Goal: Information Seeking & Learning: Find specific fact

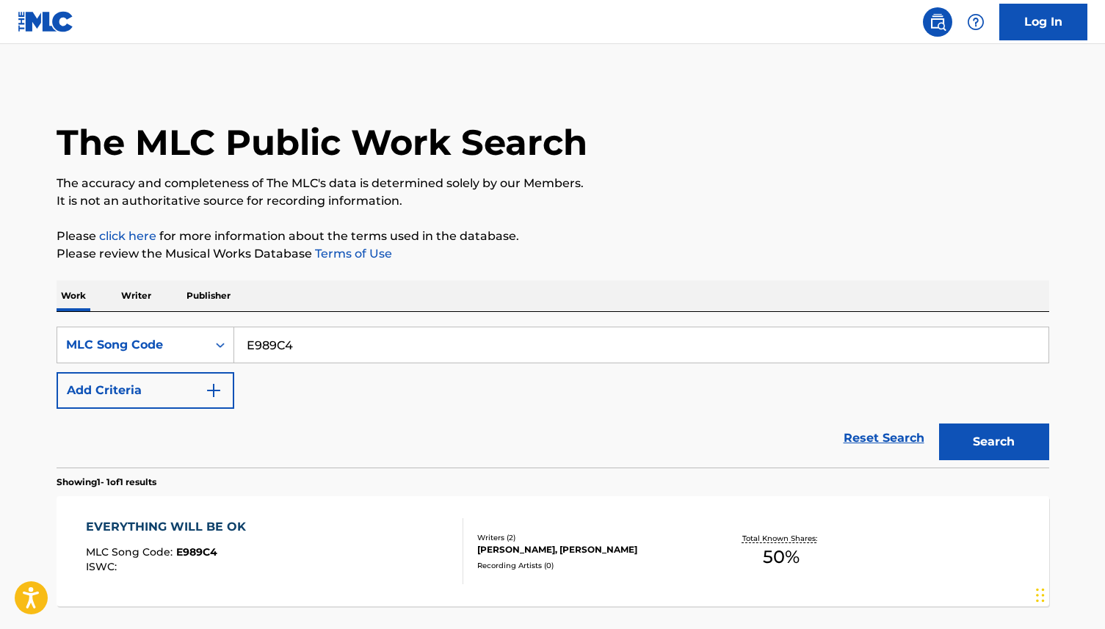
scroll to position [124, 0]
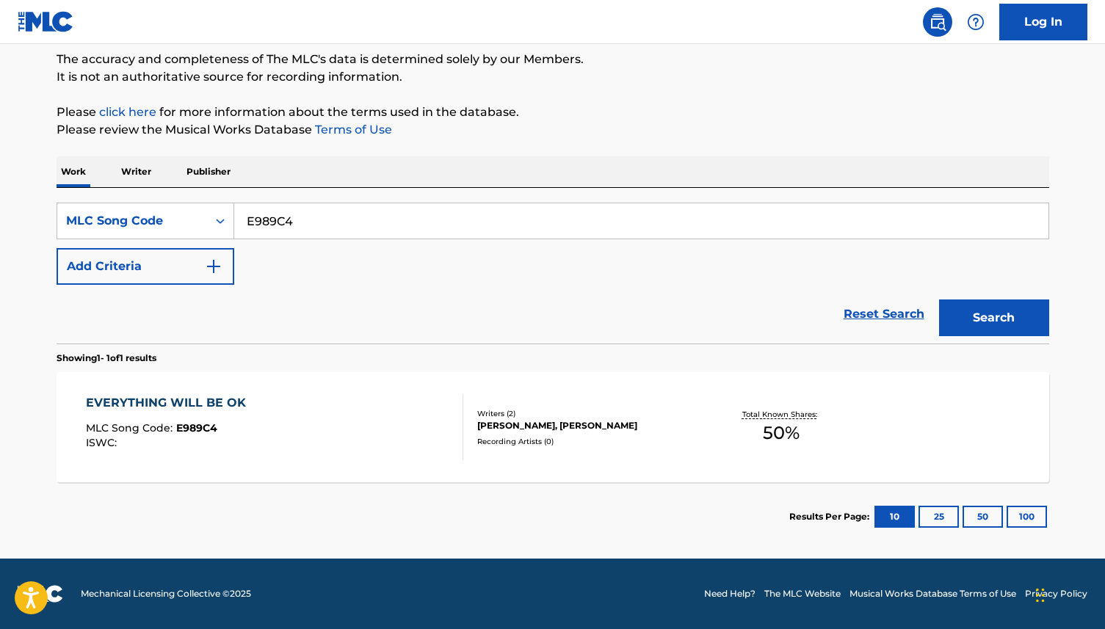
click at [552, 409] on div "Writers ( 2 )" at bounding box center [588, 413] width 222 height 11
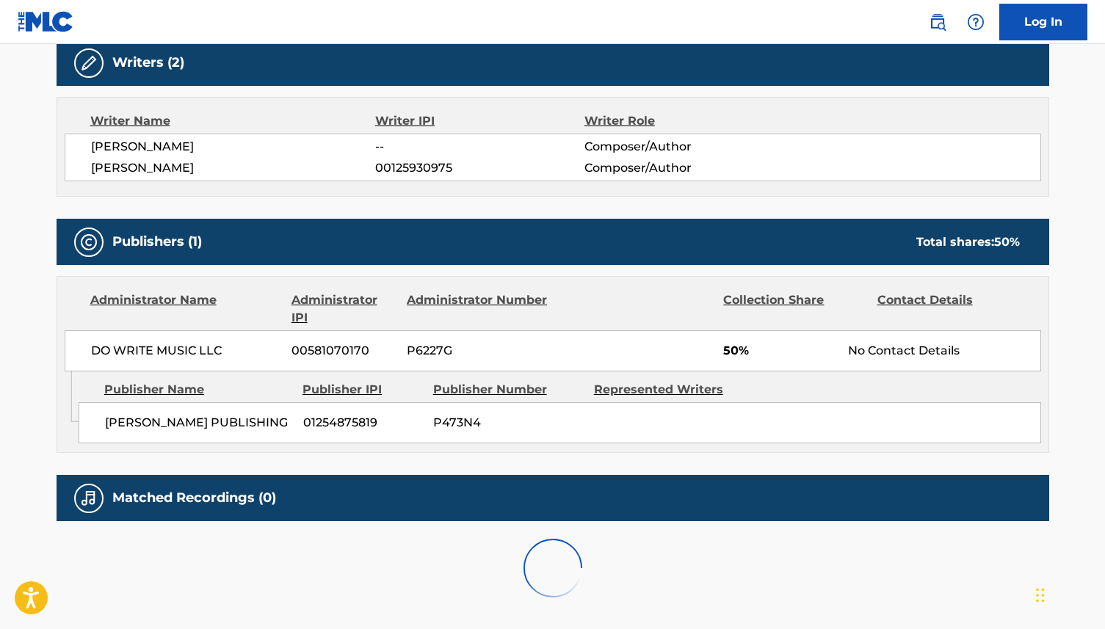
scroll to position [567, 0]
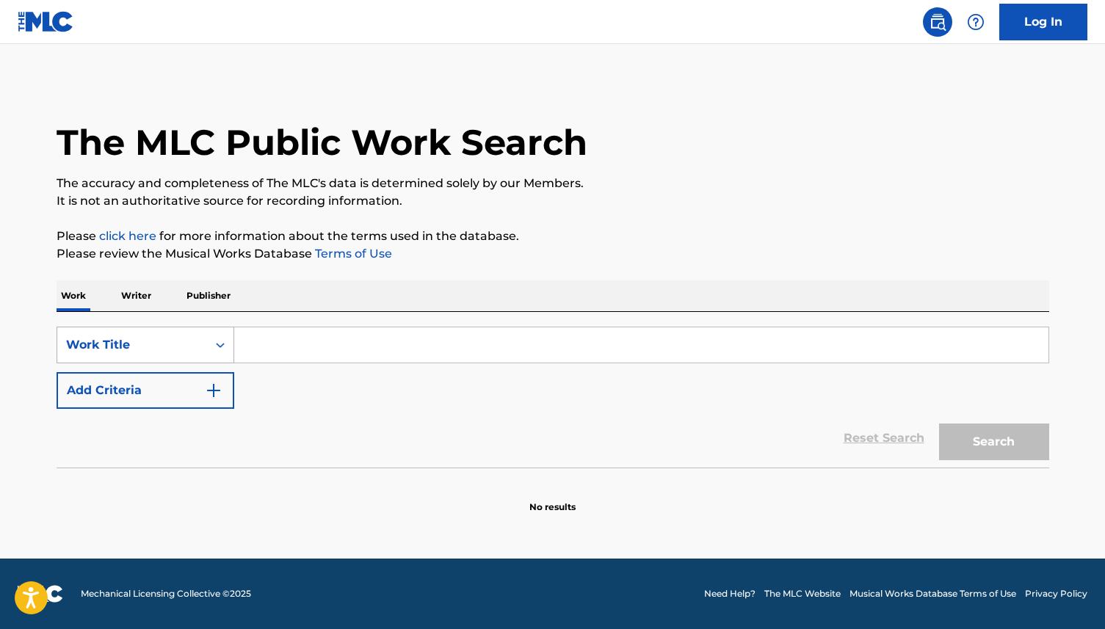
click at [184, 352] on div "Work Title" at bounding box center [132, 345] width 132 height 18
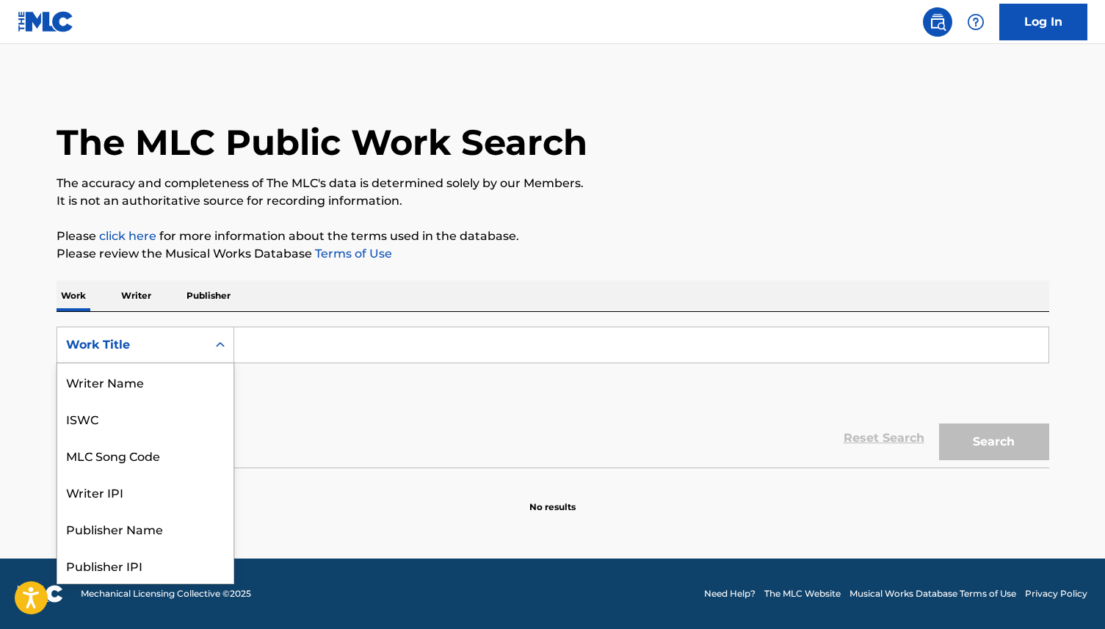
scroll to position [73, 0]
click at [187, 391] on div "MLC Song Code" at bounding box center [145, 382] width 176 height 37
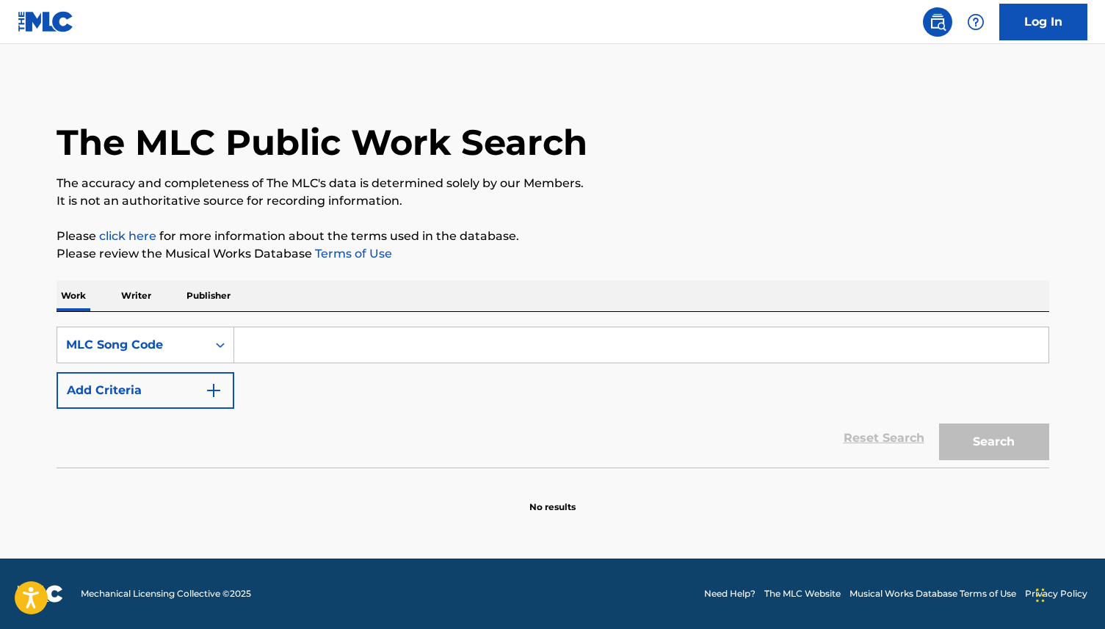
click at [270, 357] on input "Search Form" at bounding box center [641, 345] width 814 height 35
paste input "AX0C0R"
type input "AX0C0R"
click at [939, 424] on button "Search" at bounding box center [994, 442] width 110 height 37
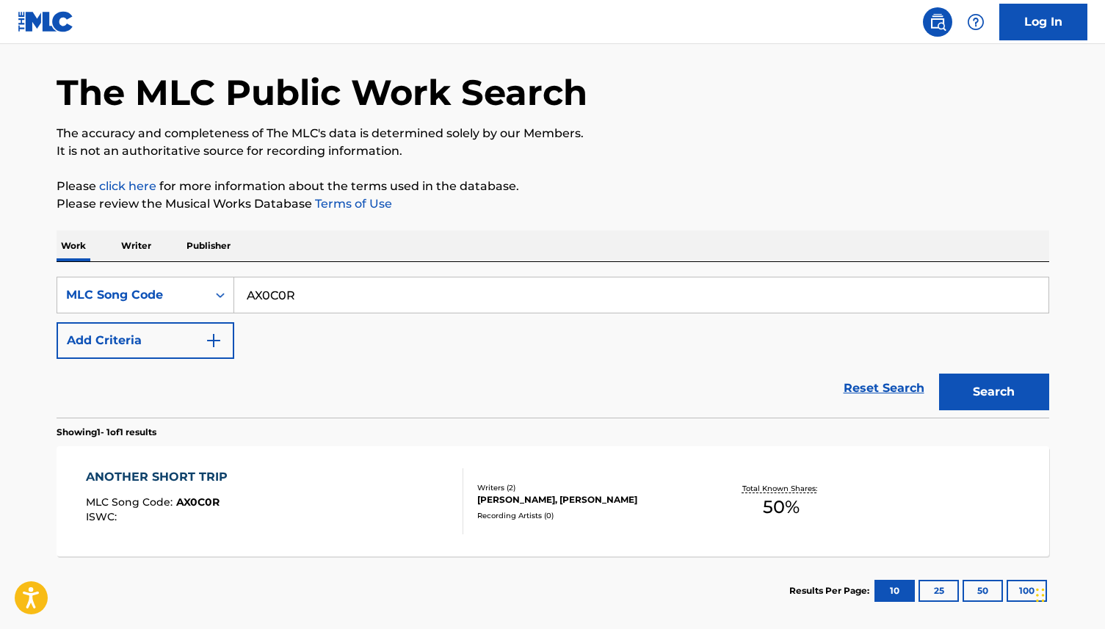
scroll to position [124, 0]
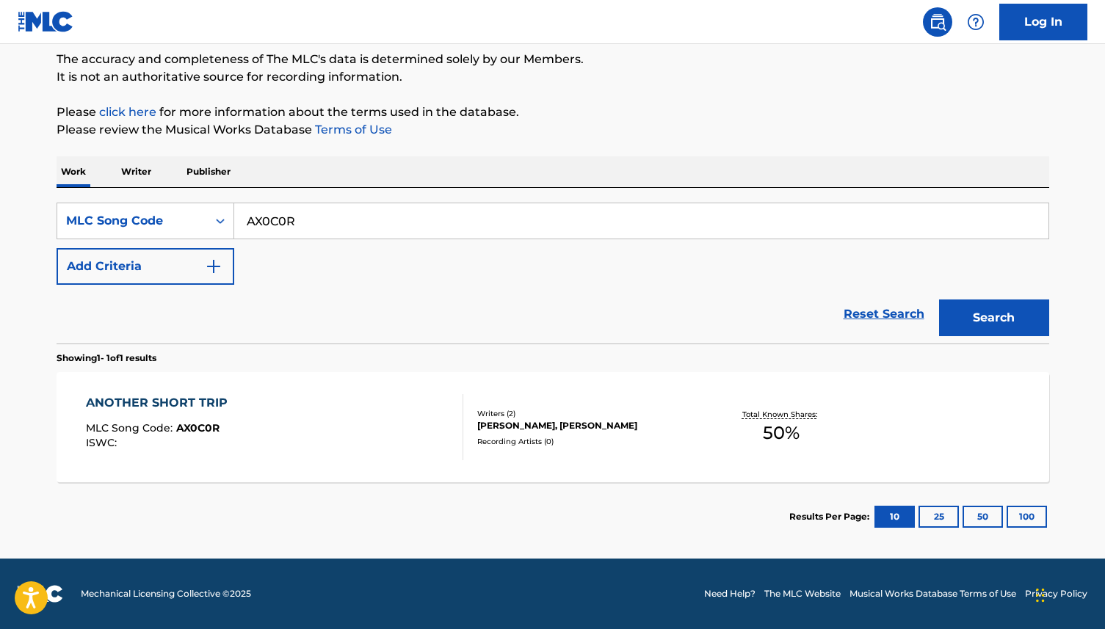
click at [282, 419] on div "ANOTHER SHORT TRIP MLC Song Code : AX0C0R ISWC :" at bounding box center [274, 427] width 377 height 66
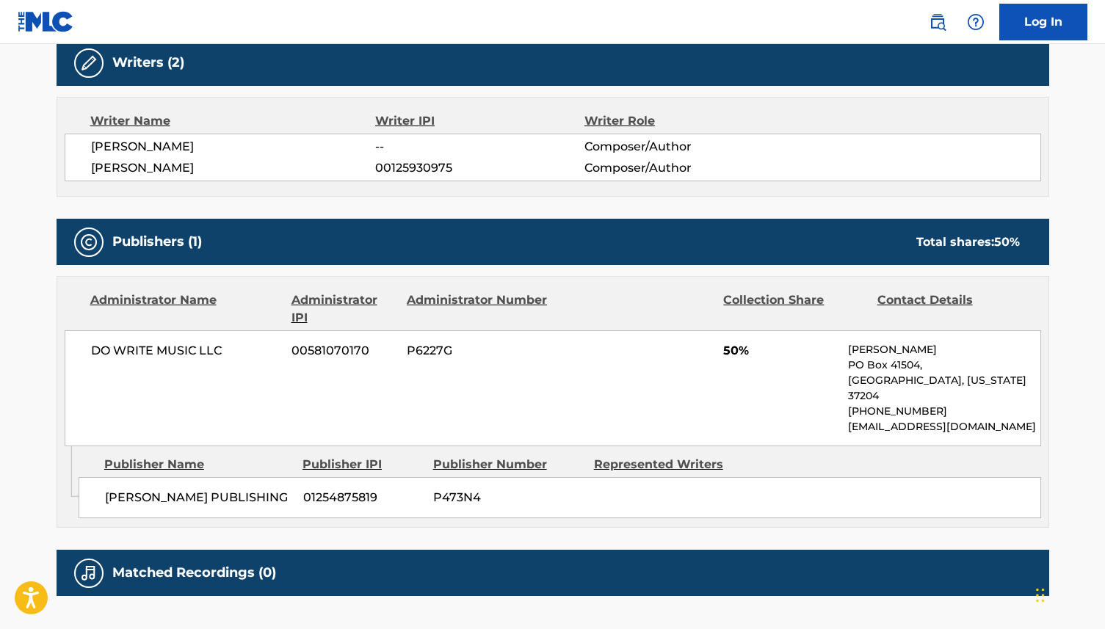
scroll to position [567, 0]
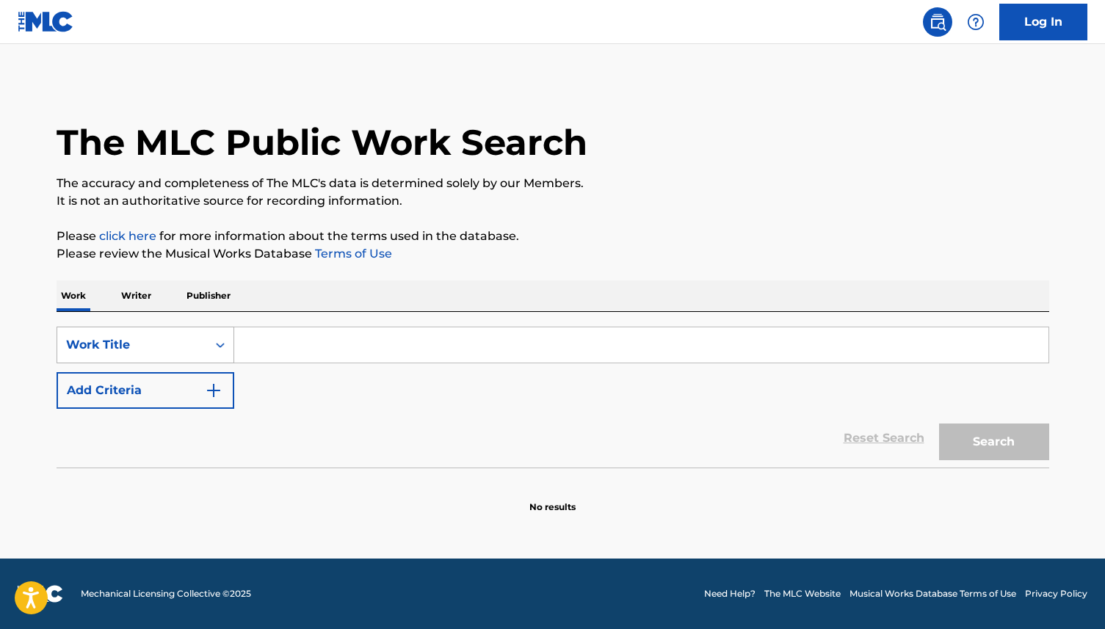
click at [204, 331] on div "Work Title" at bounding box center [132, 345] width 150 height 28
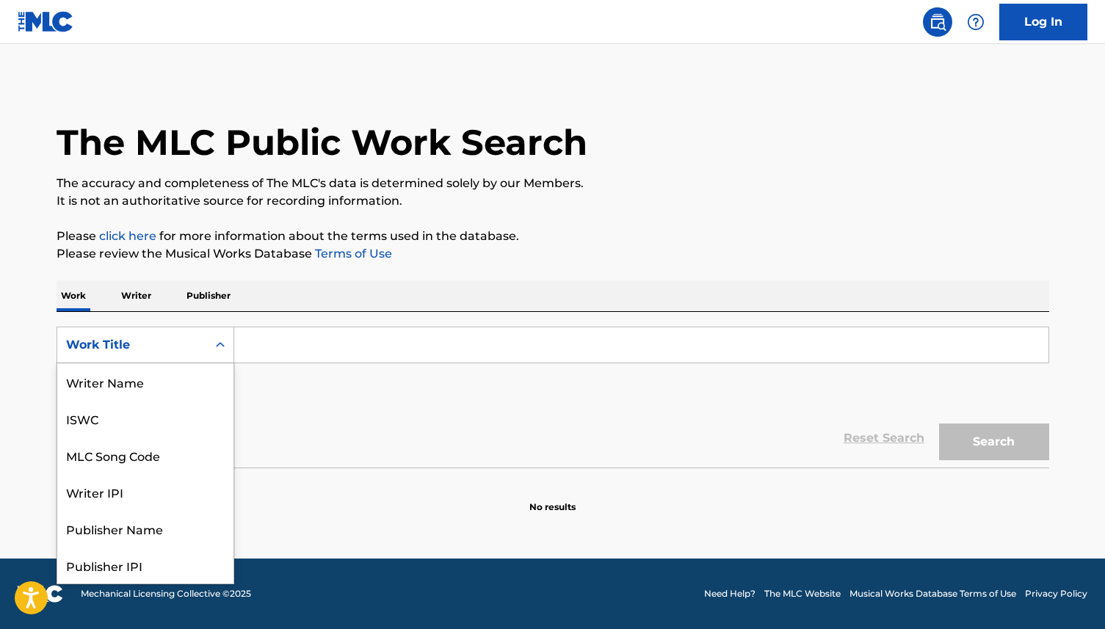
scroll to position [73, 0]
click at [190, 382] on div "MLC Song Code" at bounding box center [145, 382] width 176 height 37
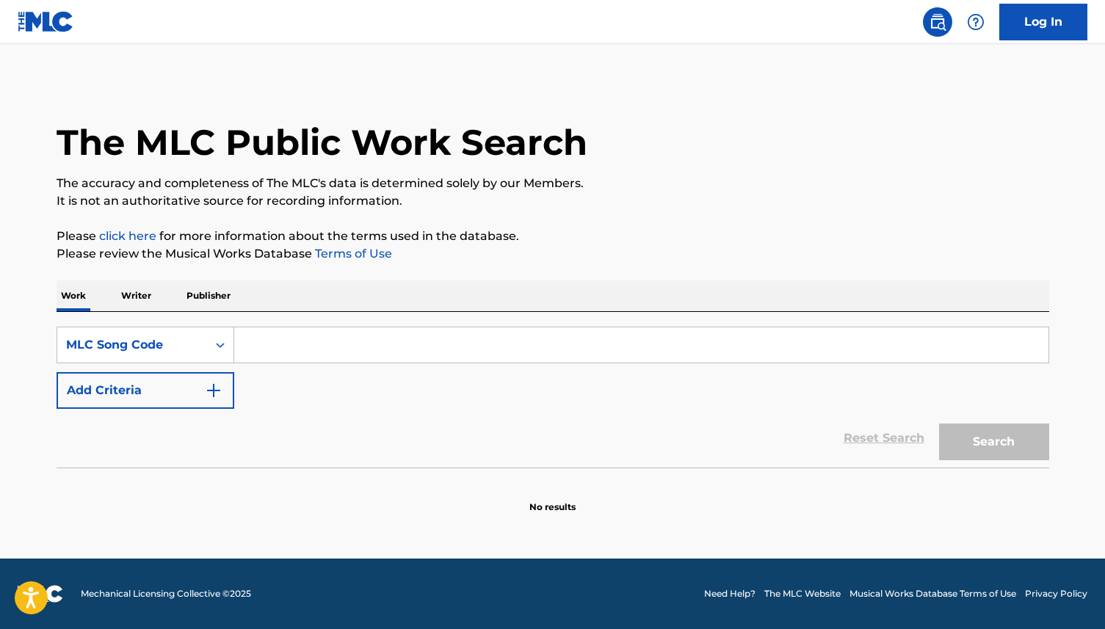
click at [294, 355] on input "Search Form" at bounding box center [641, 345] width 814 height 35
paste input "FE5PLO"
type input "FE5PLO"
click at [939, 424] on button "Search" at bounding box center [994, 442] width 110 height 37
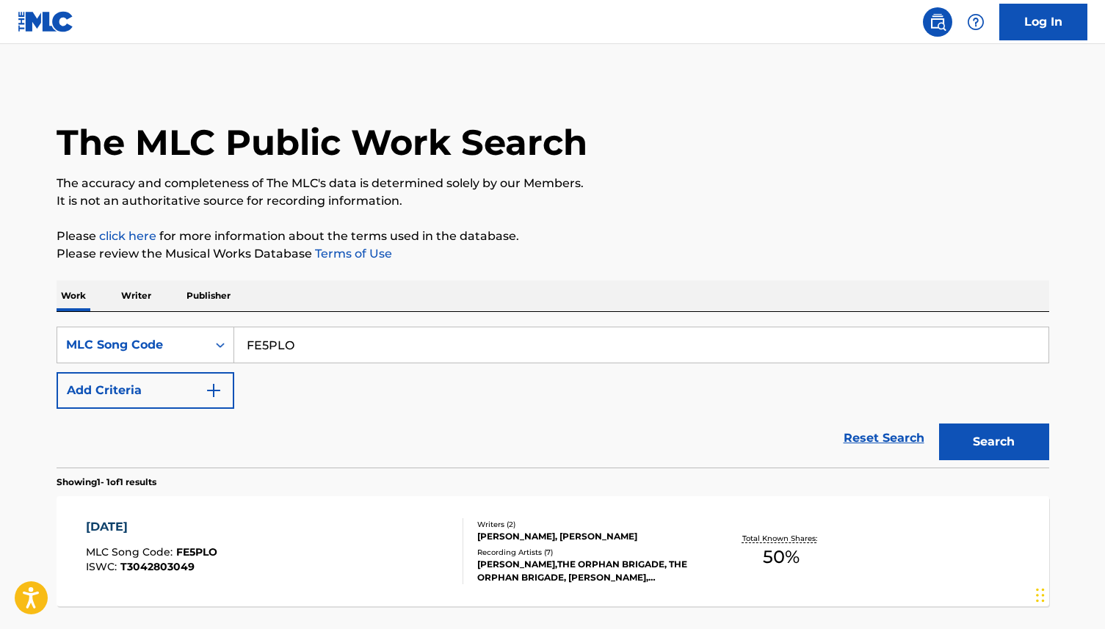
click at [621, 385] on div "SearchWithCriteriaca90a8f5-a272-43ea-b0d4-b60f61d4ec2e MLC Song Code FE5PLO Add…" at bounding box center [553, 368] width 993 height 82
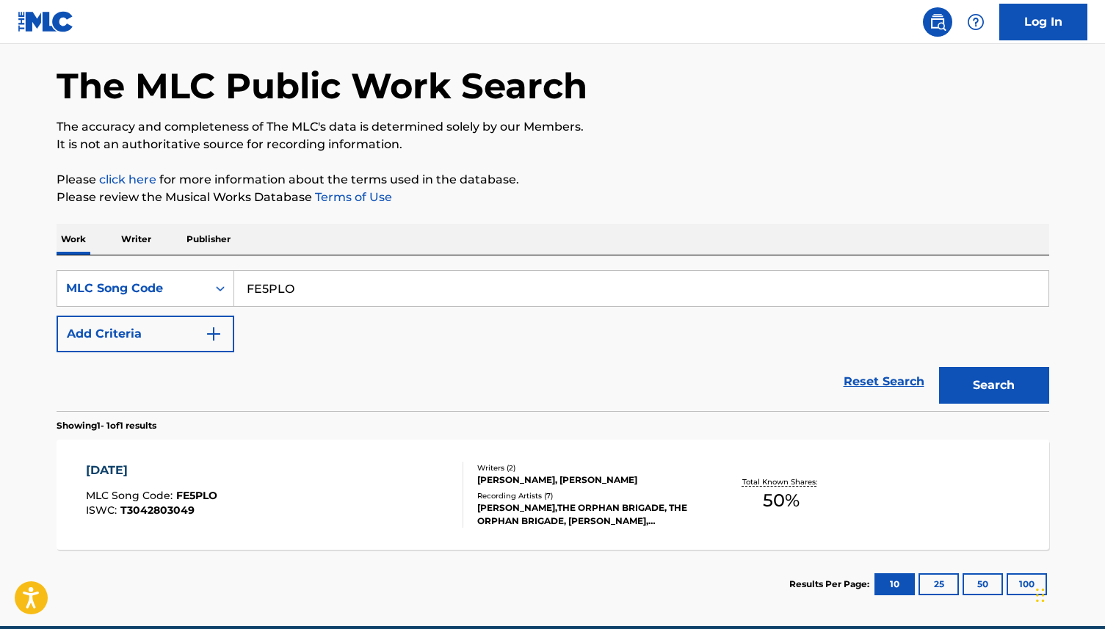
click at [631, 510] on div "[PERSON_NAME],THE ORPHAN BRIGADE, THE ORPHAN BRIGADE, [PERSON_NAME], [PERSON_NA…" at bounding box center [588, 515] width 222 height 26
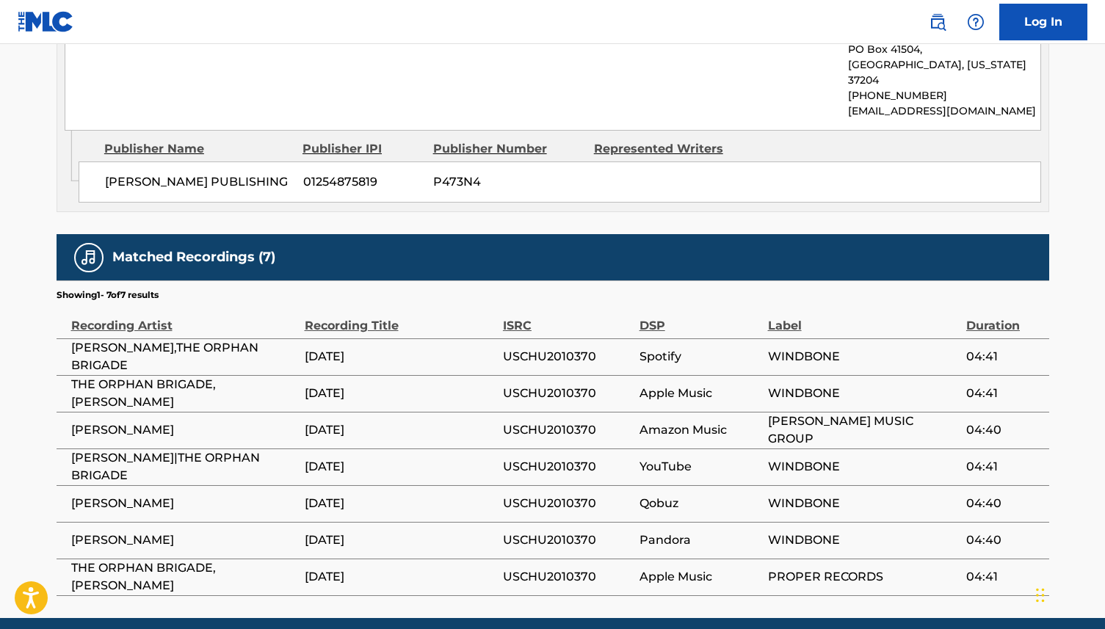
scroll to position [835, 0]
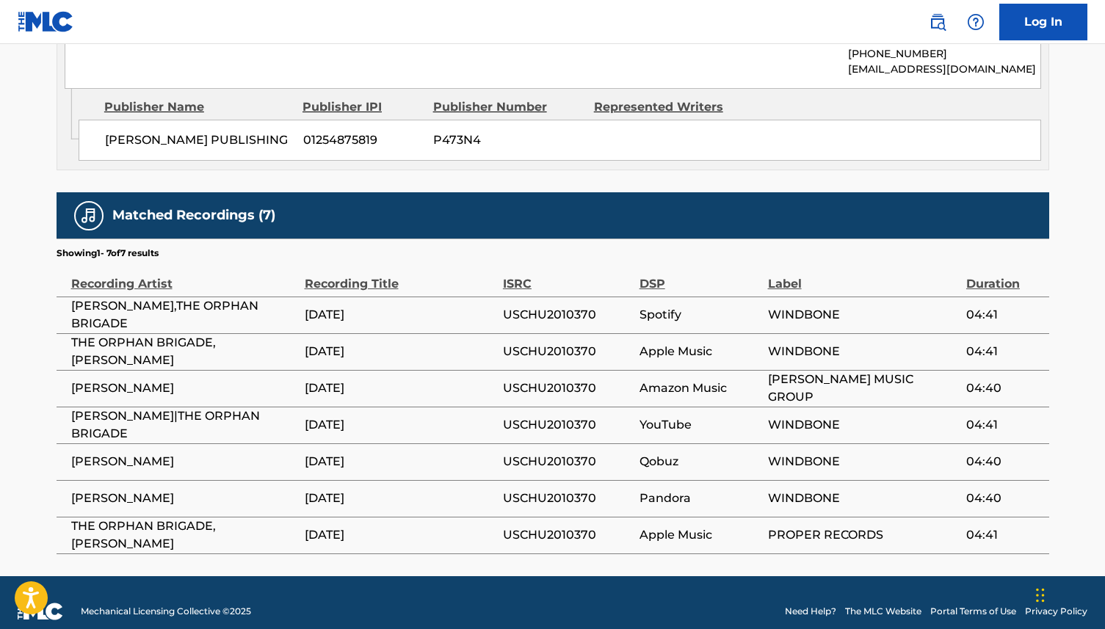
click at [541, 306] on span "USCHU2010370" at bounding box center [567, 315] width 129 height 18
click at [579, 385] on td "USCHU2010370" at bounding box center [571, 388] width 137 height 37
click at [213, 207] on h5 "Matched Recordings (7)" at bounding box center [193, 215] width 163 height 17
click at [516, 306] on span "USCHU2010370" at bounding box center [567, 315] width 129 height 18
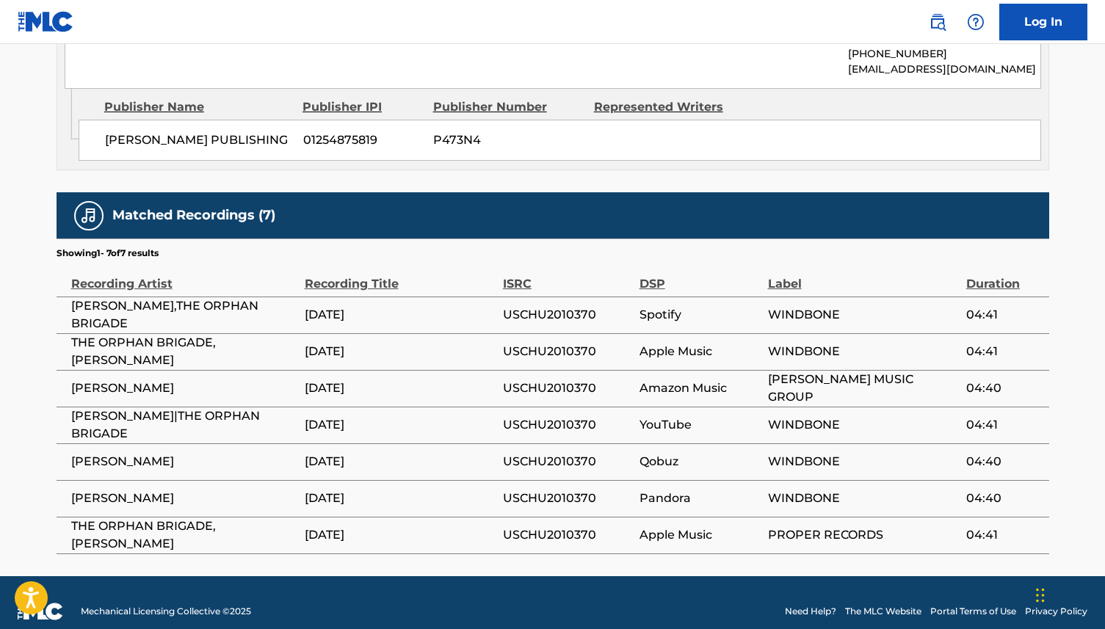
click at [516, 306] on span "USCHU2010370" at bounding box center [567, 315] width 129 height 18
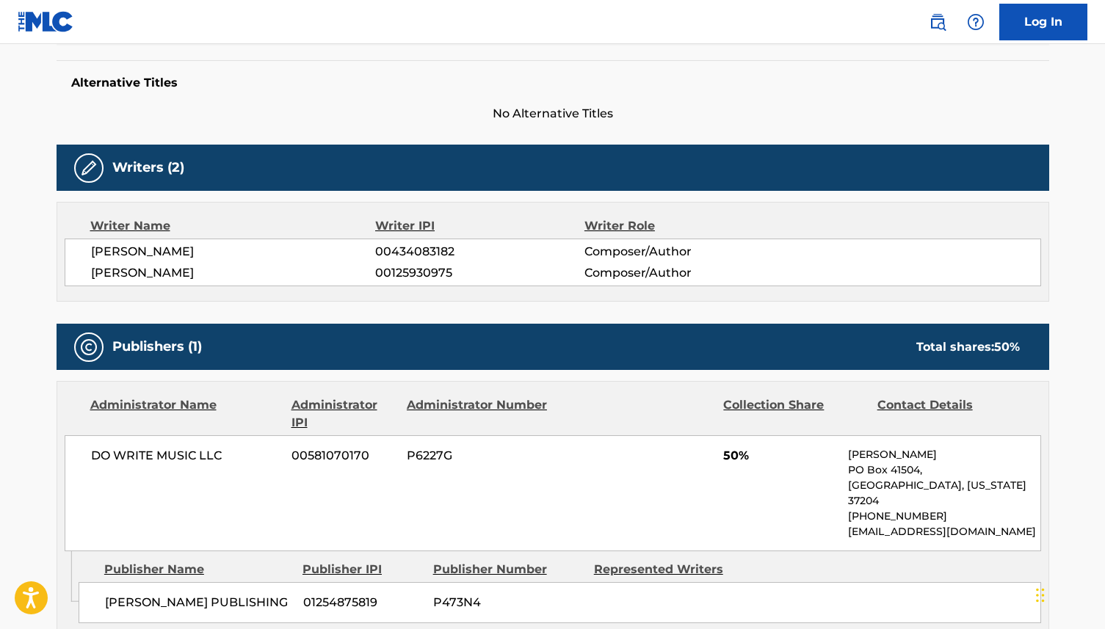
scroll to position [0, 0]
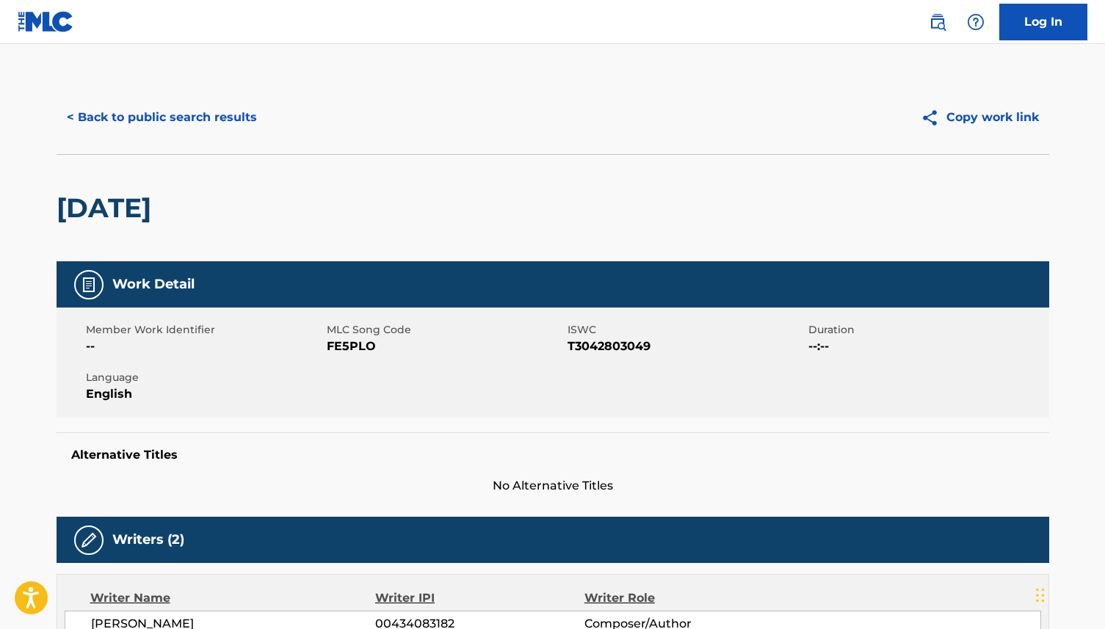
click at [127, 124] on button "< Back to public search results" at bounding box center [162, 117] width 211 height 37
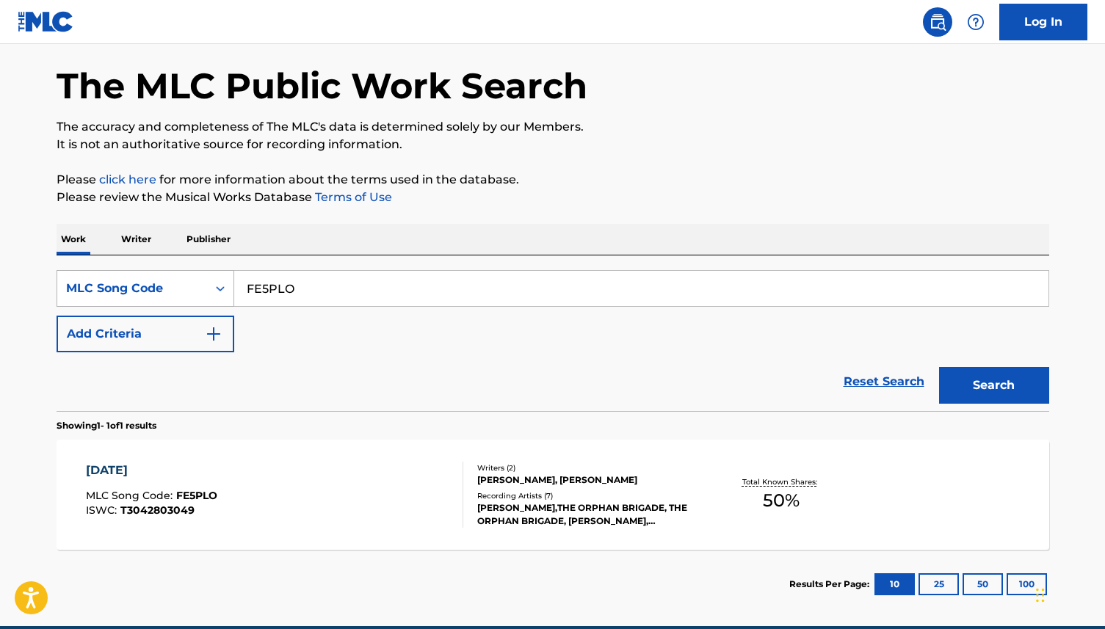
click at [199, 297] on div "MLC Song Code" at bounding box center [132, 289] width 150 height 28
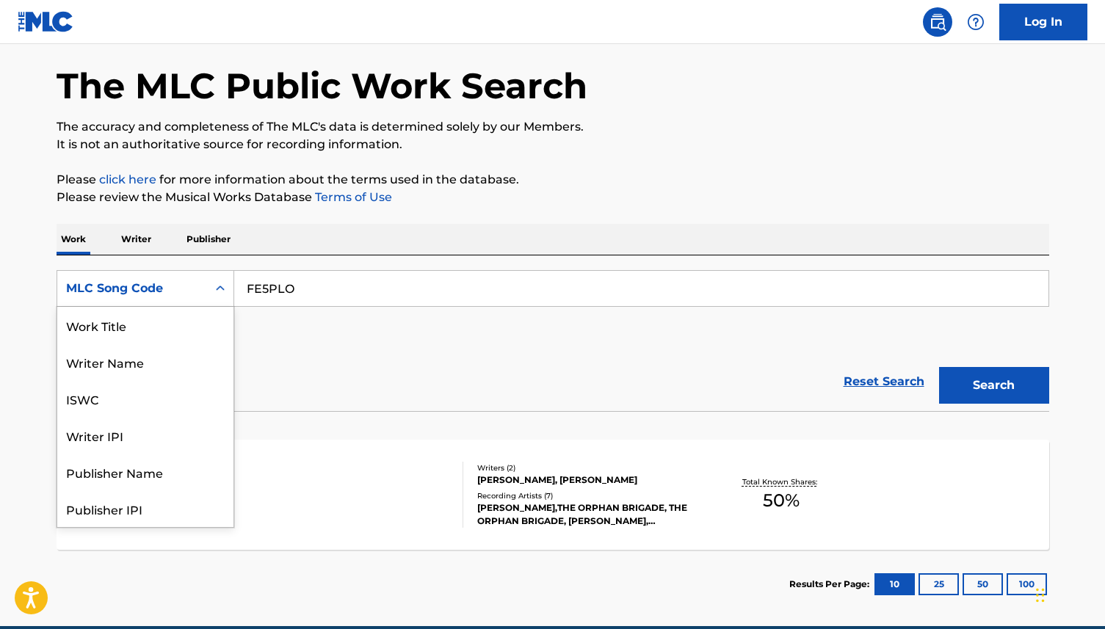
scroll to position [73, 0]
click at [286, 289] on input "FE5PLO" at bounding box center [641, 288] width 814 height 35
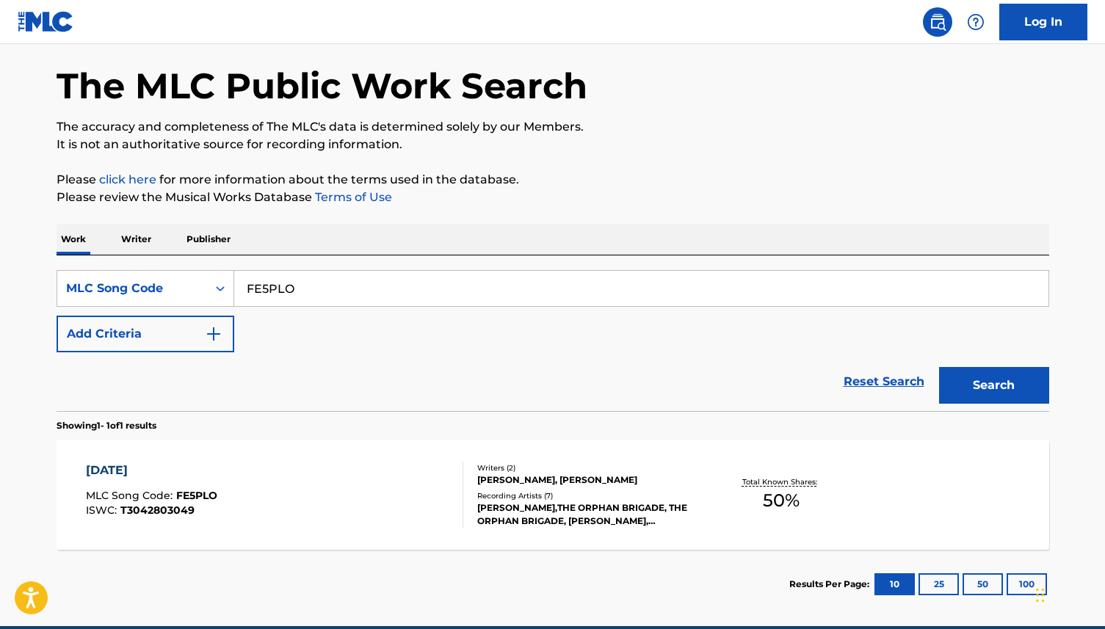
paste input "OC95KP"
type input "OC95KP"
click at [939, 367] on button "Search" at bounding box center [994, 385] width 110 height 37
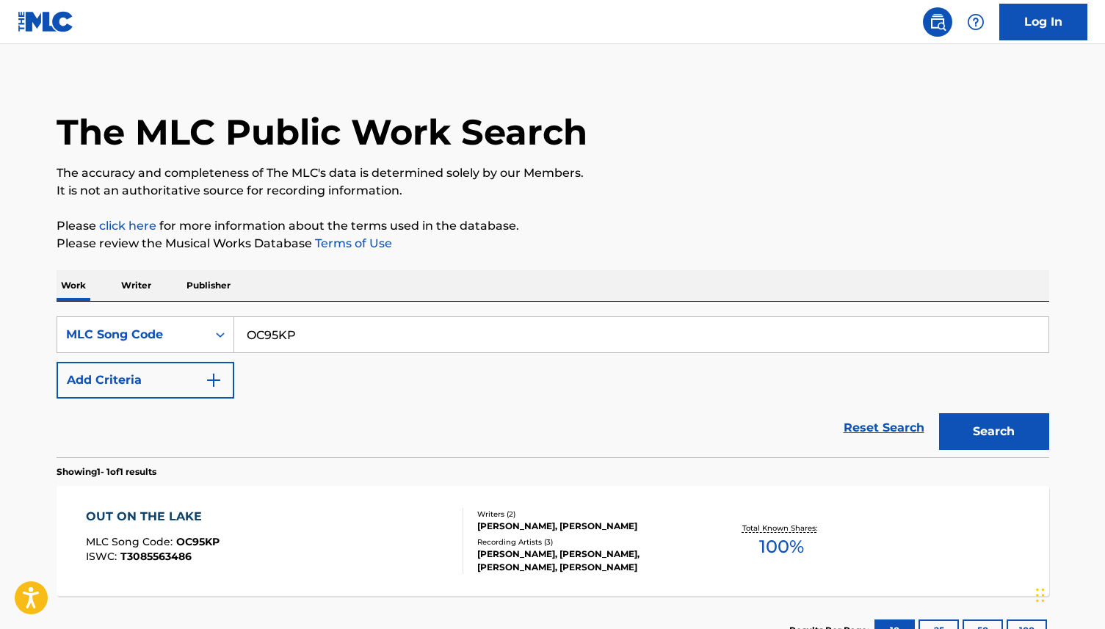
scroll to position [60, 0]
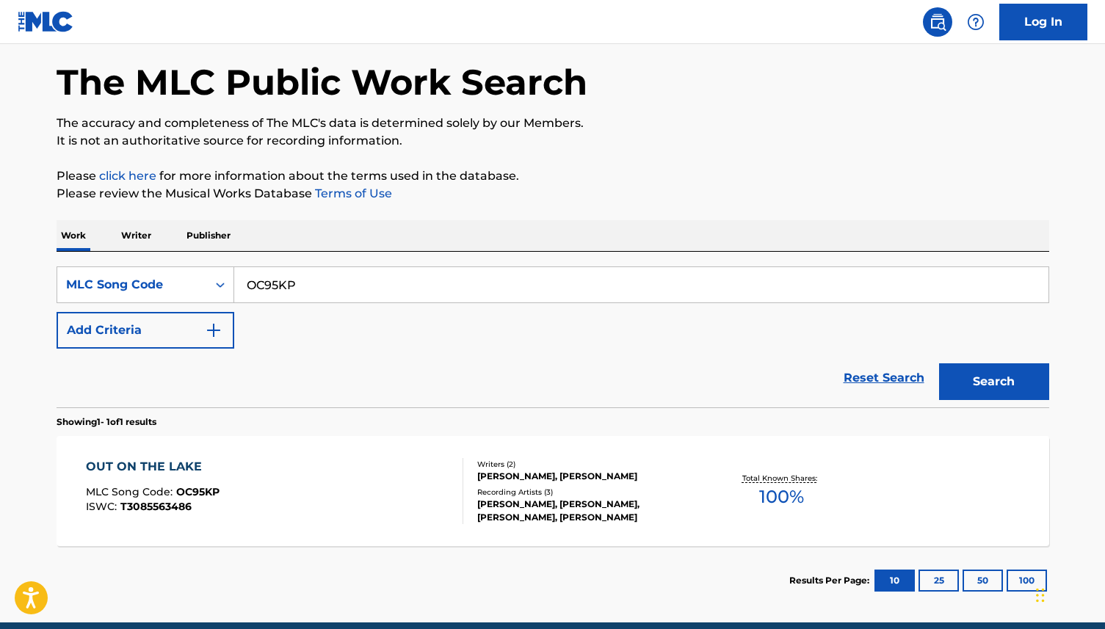
click at [394, 491] on div "OUT ON THE LAKE MLC Song Code : OC95KP ISWC : T3085563486" at bounding box center [274, 491] width 377 height 66
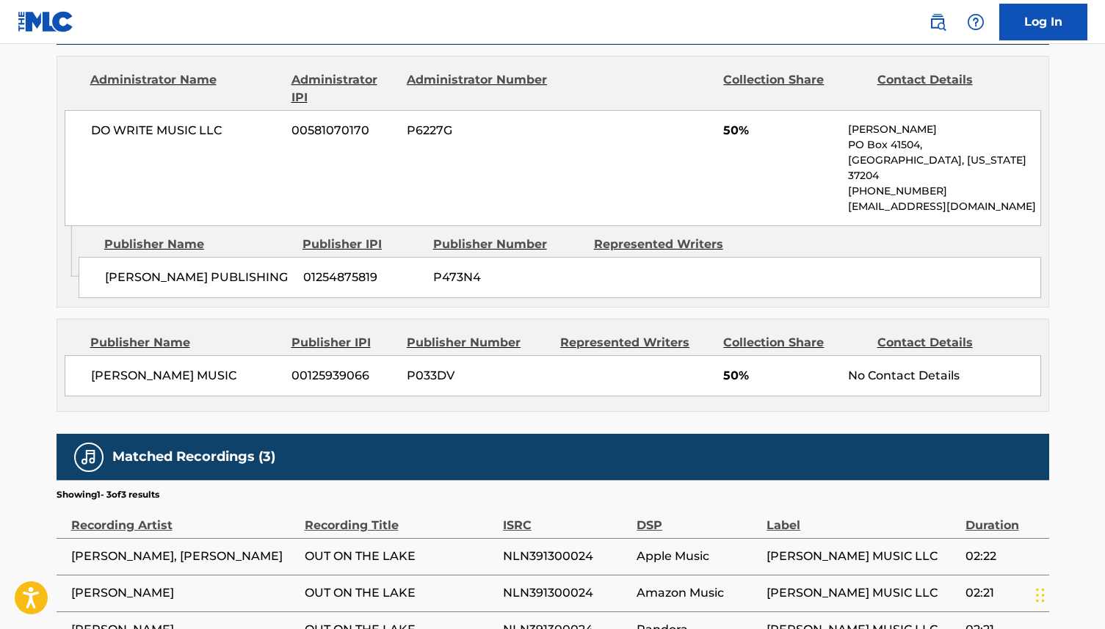
scroll to position [792, 0]
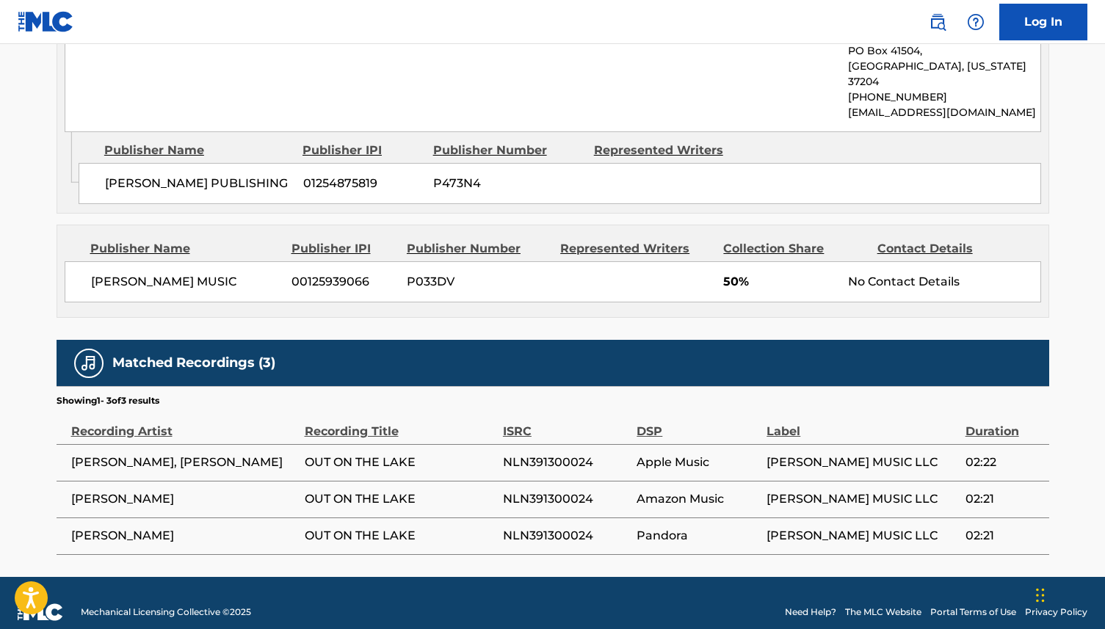
click at [540, 454] on span "NLN391300024" at bounding box center [566, 463] width 126 height 18
copy span "NLN391300024"
drag, startPoint x: 447, startPoint y: 572, endPoint x: 442, endPoint y: 578, distance: 7.8
click at [442, 578] on footer "Mechanical Licensing Collective © 2025 Need Help? The MLC Website Portal Terms …" at bounding box center [552, 612] width 1105 height 70
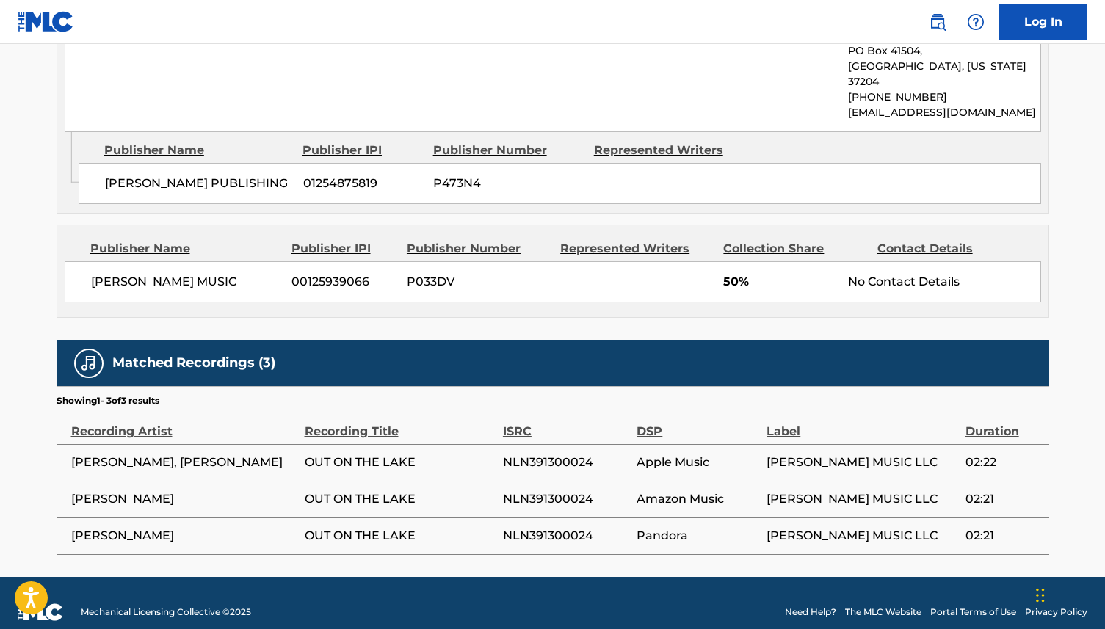
click at [445, 577] on footer "Mechanical Licensing Collective © 2025 Need Help? The MLC Website Portal Terms …" at bounding box center [552, 612] width 1105 height 70
